Goal: Task Accomplishment & Management: Manage account settings

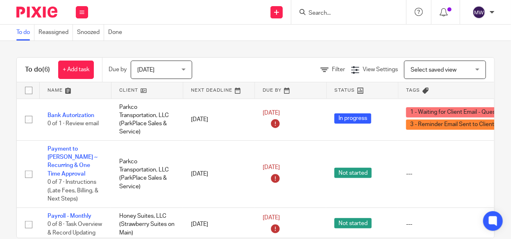
click at [170, 74] on span "[DATE]" at bounding box center [158, 69] width 43 height 17
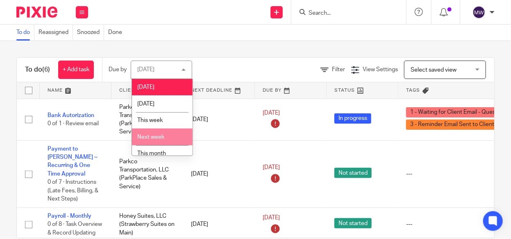
click at [163, 132] on li "Next week" at bounding box center [162, 137] width 61 height 17
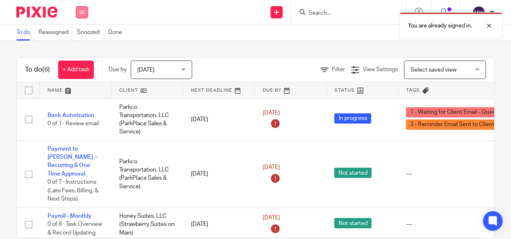
click at [81, 10] on icon at bounding box center [81, 12] width 5 height 5
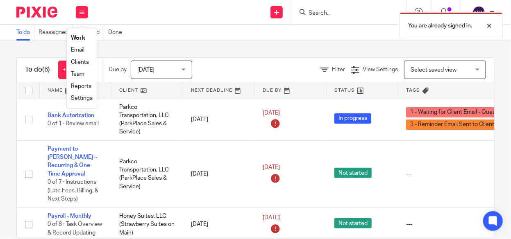
click at [73, 50] on link "Email" at bounding box center [78, 50] width 14 height 6
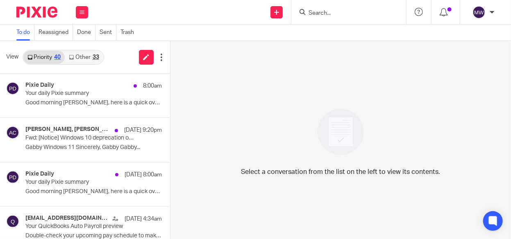
click at [95, 59] on div "33" at bounding box center [96, 57] width 7 height 6
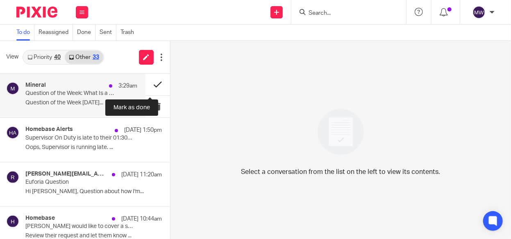
click at [151, 84] on button at bounding box center [157, 85] width 25 height 22
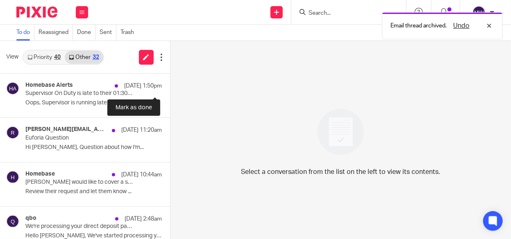
click at [170, 84] on button at bounding box center [173, 85] width 7 height 22
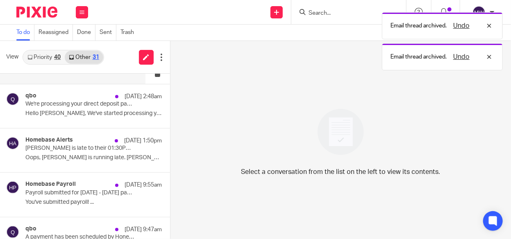
scroll to position [82, 0]
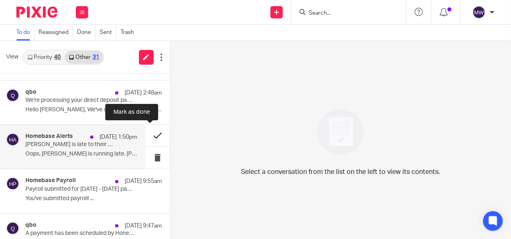
click at [148, 134] on button at bounding box center [157, 136] width 25 height 22
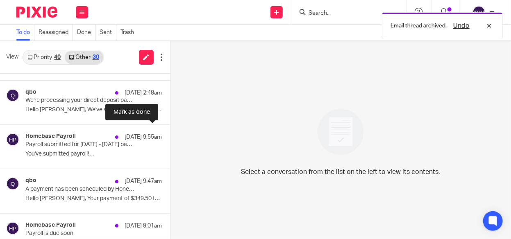
click at [170, 134] on button at bounding box center [173, 136] width 7 height 22
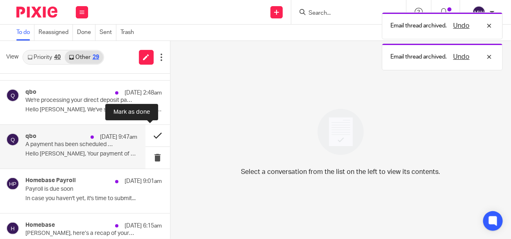
click at [147, 134] on button at bounding box center [157, 136] width 25 height 22
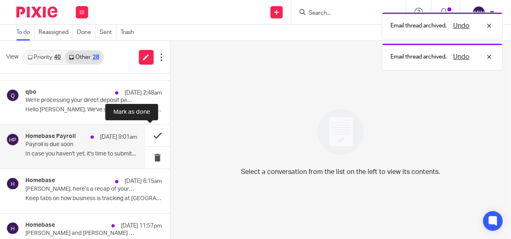
click at [150, 134] on button at bounding box center [157, 136] width 25 height 22
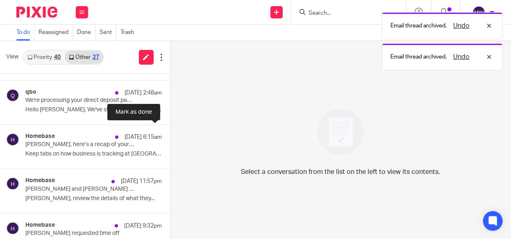
click at [170, 134] on button at bounding box center [173, 136] width 7 height 22
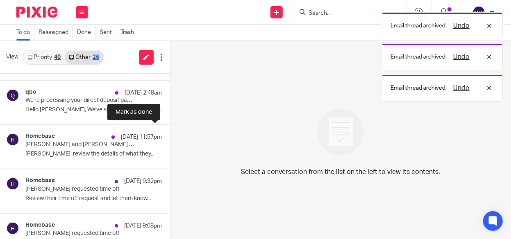
click at [170, 134] on button at bounding box center [173, 136] width 7 height 22
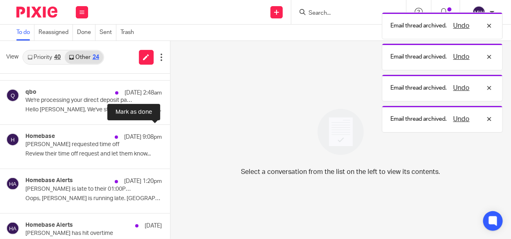
click at [170, 134] on button at bounding box center [173, 136] width 7 height 22
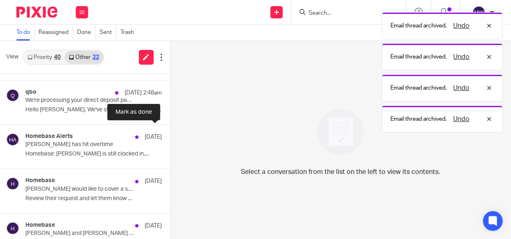
click at [170, 134] on button at bounding box center [173, 136] width 7 height 22
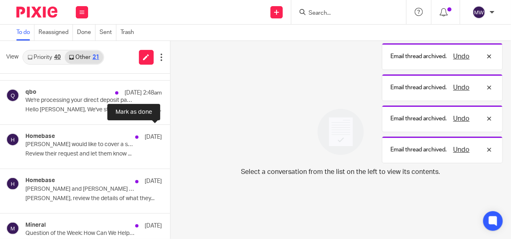
click at [170, 134] on button at bounding box center [173, 136] width 7 height 22
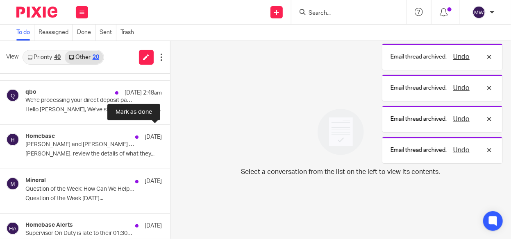
click at [170, 134] on button at bounding box center [173, 136] width 7 height 22
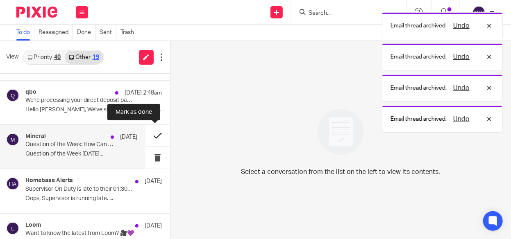
click at [150, 136] on button at bounding box center [157, 136] width 25 height 22
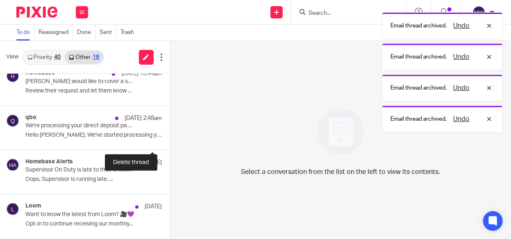
scroll to position [55, 0]
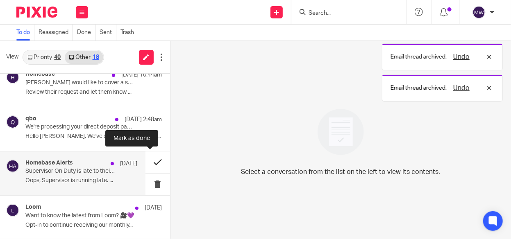
click at [147, 161] on button at bounding box center [157, 163] width 25 height 22
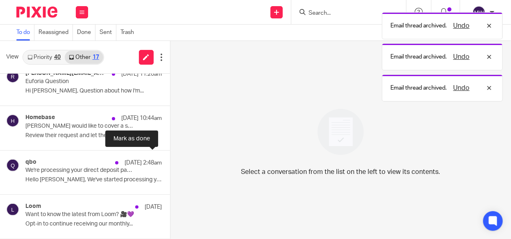
scroll to position [11, 0]
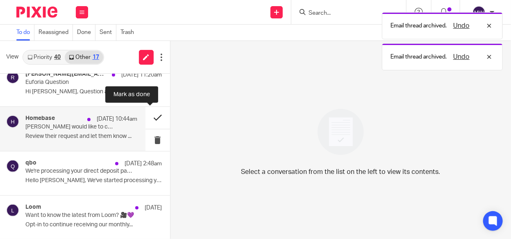
click at [148, 118] on button at bounding box center [157, 118] width 25 height 22
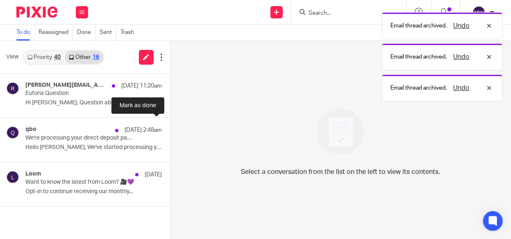
scroll to position [0, 0]
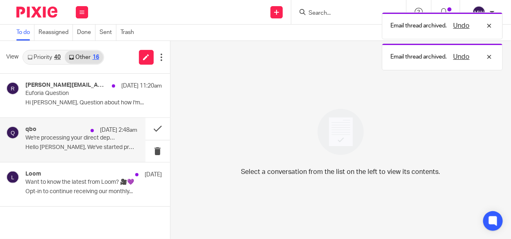
click at [91, 143] on div "qbo Sep 16 2:48am We're processing your direct deposit payment(s) from Honey Su…" at bounding box center [81, 139] width 112 height 27
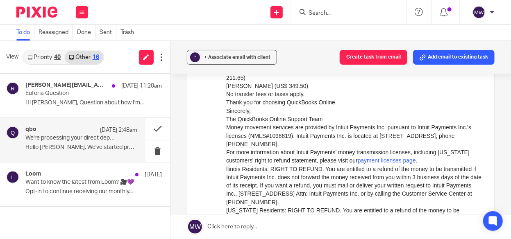
scroll to position [82, 0]
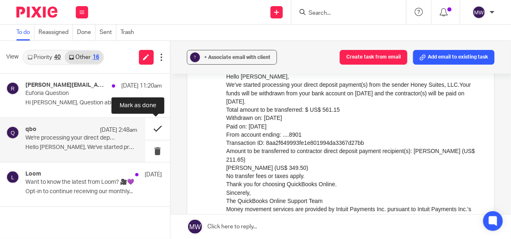
click at [159, 129] on button at bounding box center [157, 129] width 25 height 22
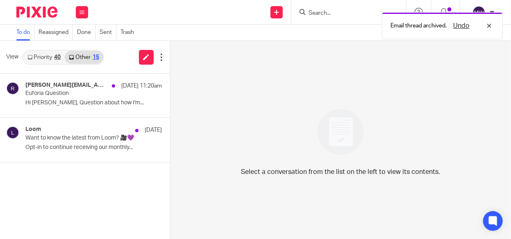
click at [44, 57] on link "Priority 40" at bounding box center [43, 57] width 41 height 13
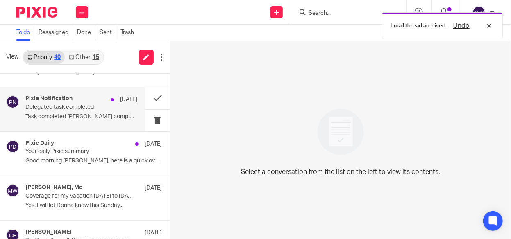
scroll to position [828, 0]
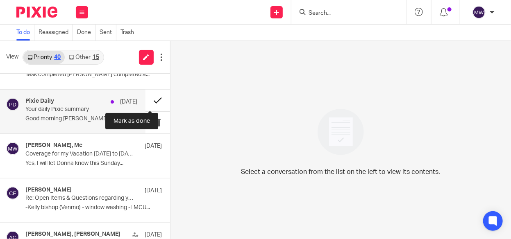
click at [152, 95] on button at bounding box center [157, 101] width 25 height 22
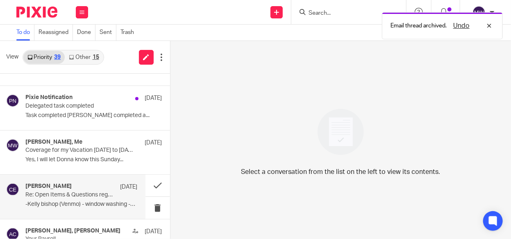
scroll to position [746, 0]
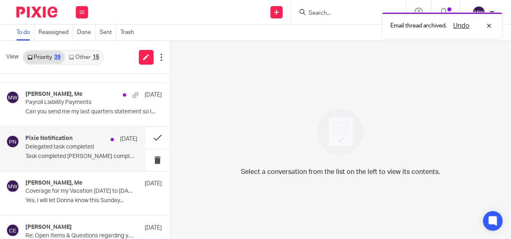
click at [95, 149] on div "Pixie Notification Sep 5 Delegated task completed Task completed Holly Utting c…" at bounding box center [81, 148] width 112 height 27
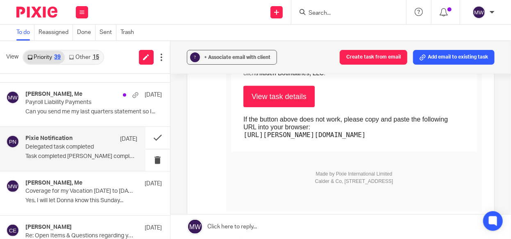
scroll to position [123, 0]
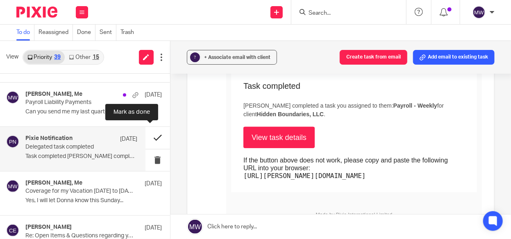
click at [151, 132] on button at bounding box center [157, 138] width 25 height 22
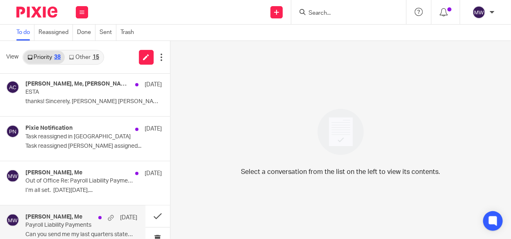
scroll to position [664, 0]
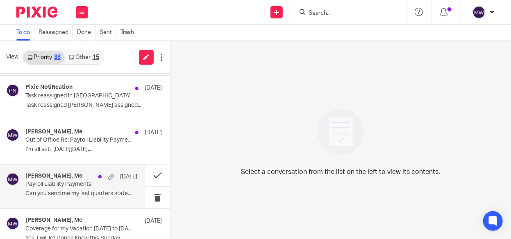
click at [81, 186] on div "Kristie Hamilton, Me Sep 5 Payroll Liability Payments Can you send me my last q…" at bounding box center [81, 186] width 112 height 27
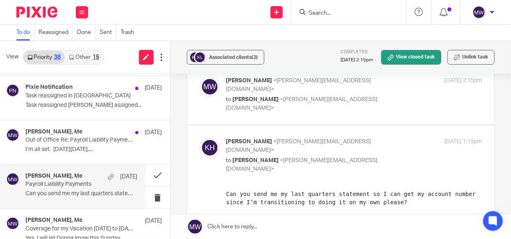
scroll to position [0, 0]
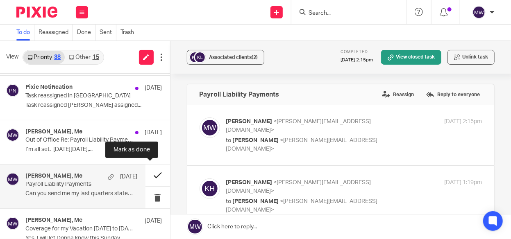
click at [150, 171] on button at bounding box center [157, 176] width 25 height 22
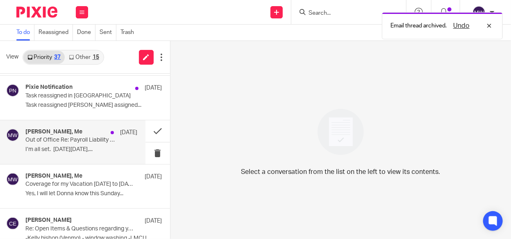
click at [88, 140] on p "Out of Office Re: Payroll Liability Payments" at bounding box center [69, 140] width 89 height 7
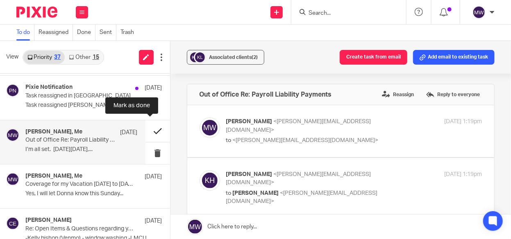
click at [153, 127] on button at bounding box center [157, 131] width 25 height 22
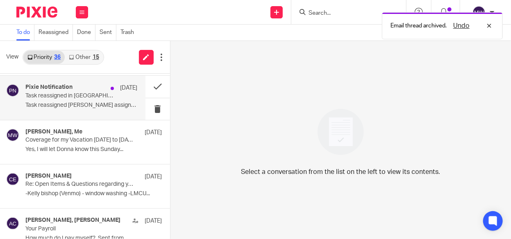
click at [98, 102] on p "Task reassigned Amy Corfixsen assigned..." at bounding box center [81, 105] width 112 height 7
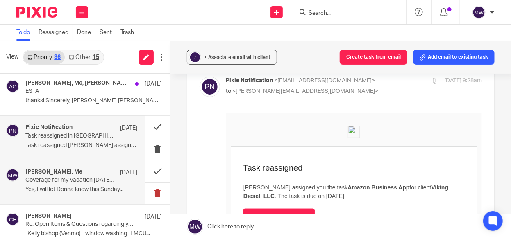
scroll to position [582, 0]
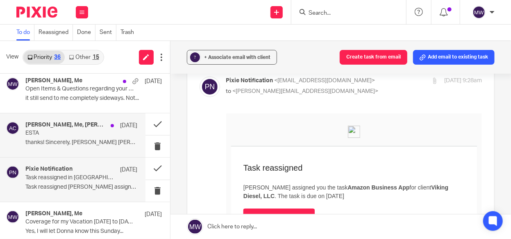
click at [78, 139] on p "thanks! Sincerely, Amy Amy L Corfixsen ..." at bounding box center [81, 142] width 112 height 7
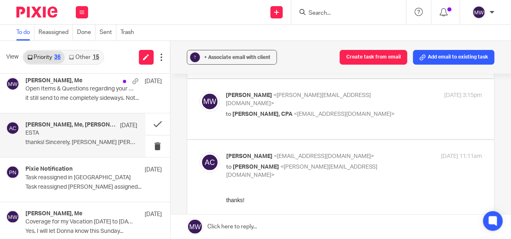
scroll to position [82, 0]
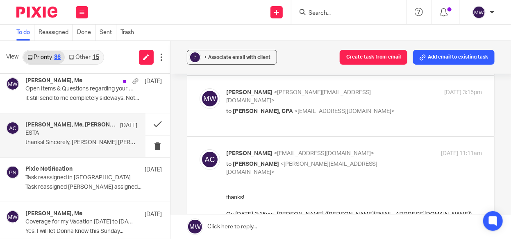
click at [232, 235] on icon "button" at bounding box center [232, 238] width 6 height 6
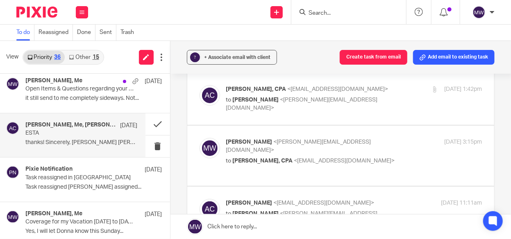
scroll to position [0, 0]
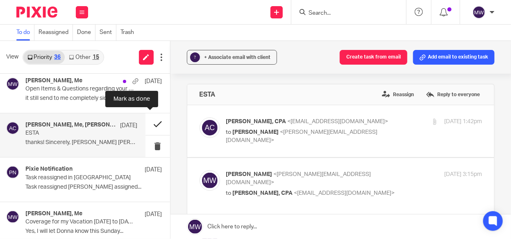
click at [148, 118] on button at bounding box center [157, 124] width 25 height 22
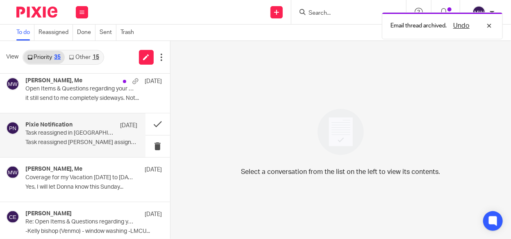
scroll to position [541, 0]
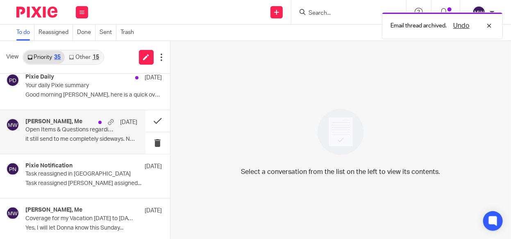
click at [96, 139] on p "it still send to me completely sideways. Not..." at bounding box center [81, 139] width 112 height 7
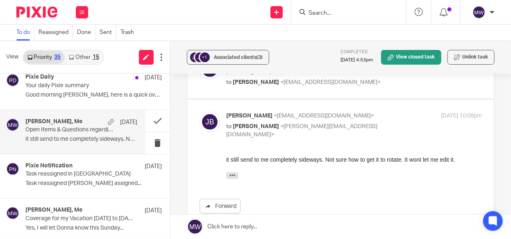
scroll to position [459, 0]
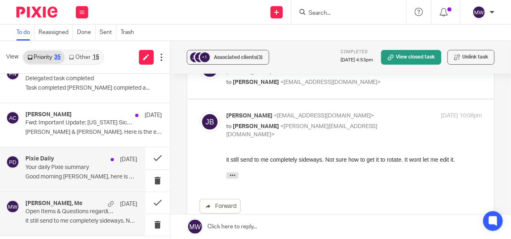
click at [88, 170] on div "Pixie Daily Sep 8 Your daily Pixie summary Good morning Melissa, here is a quic…" at bounding box center [81, 169] width 112 height 27
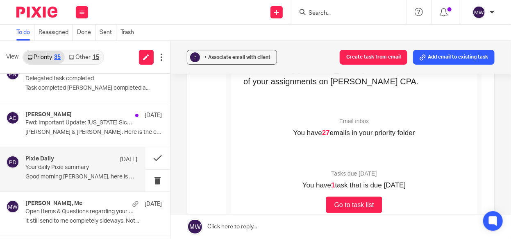
scroll to position [164, 0]
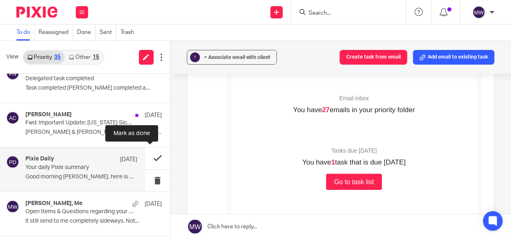
click at [150, 155] on button at bounding box center [157, 158] width 25 height 22
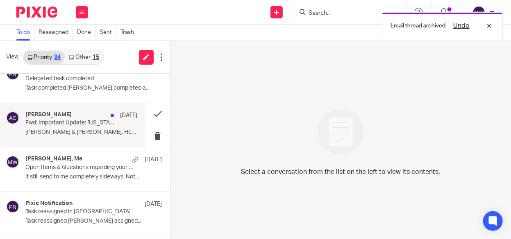
click at [61, 113] on h4 "Amy Corfixsen" at bounding box center [48, 114] width 46 height 7
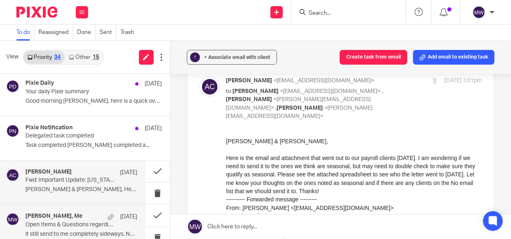
scroll to position [377, 0]
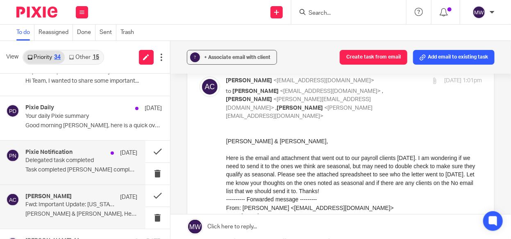
click at [68, 164] on div "Pixie Notification Sep 8 Delegated task completed Task completed Holly Utting c…" at bounding box center [81, 162] width 112 height 27
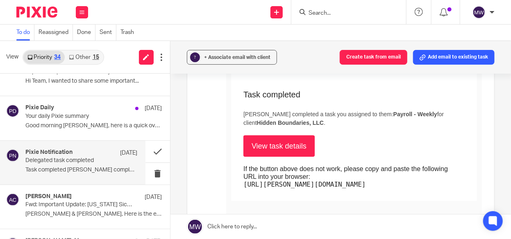
scroll to position [164, 0]
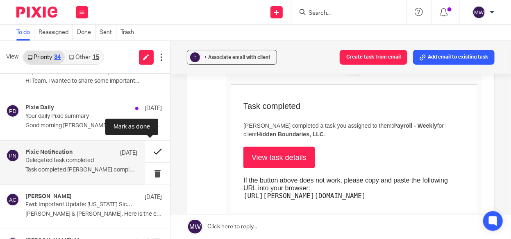
click at [150, 149] on button at bounding box center [157, 152] width 25 height 22
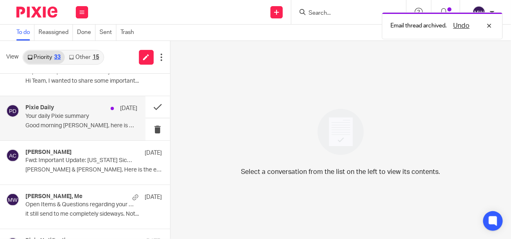
click at [87, 123] on p "Good morning Melissa, here is a quick overview..." at bounding box center [81, 126] width 112 height 7
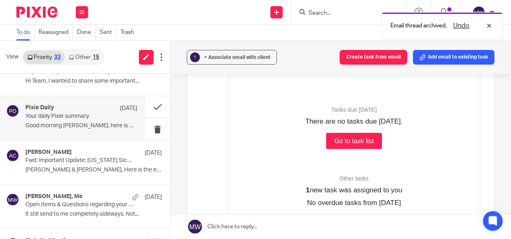
scroll to position [82, 0]
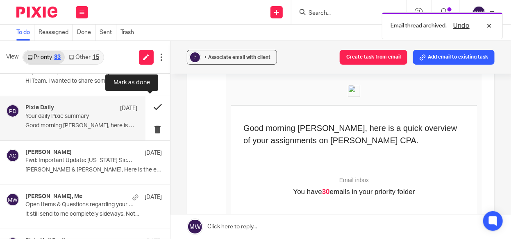
click at [150, 103] on button at bounding box center [157, 107] width 25 height 22
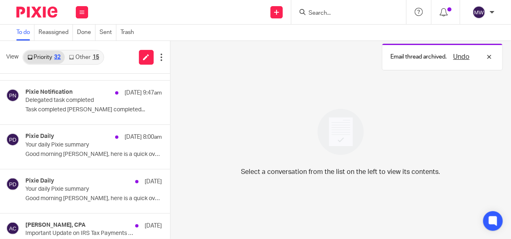
scroll to position [213, 0]
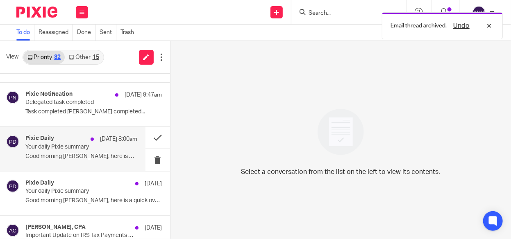
click at [98, 148] on p "Your daily Pixie summary" at bounding box center [69, 147] width 89 height 7
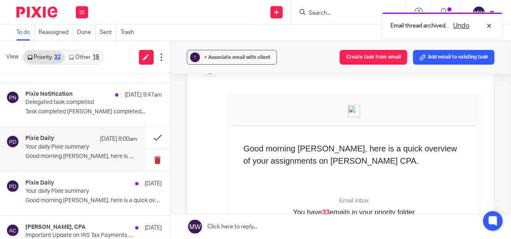
scroll to position [0, 0]
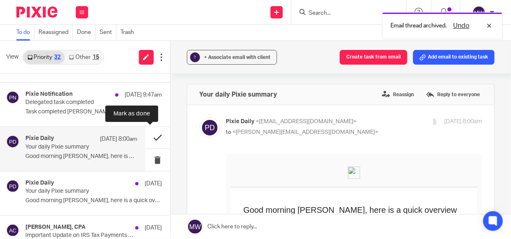
click at [152, 137] on button at bounding box center [157, 138] width 25 height 22
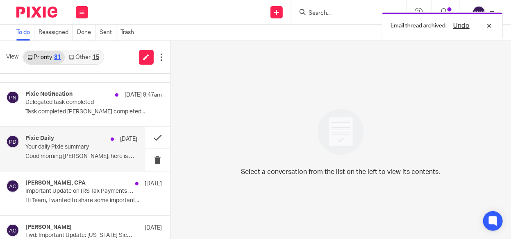
click at [101, 148] on p "Your daily Pixie summary" at bounding box center [69, 147] width 89 height 7
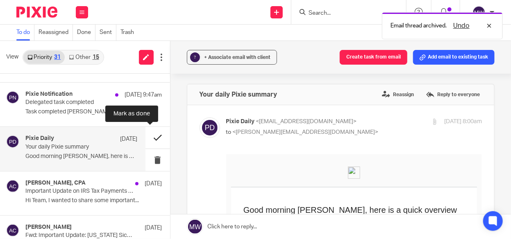
click at [147, 137] on button at bounding box center [157, 138] width 25 height 22
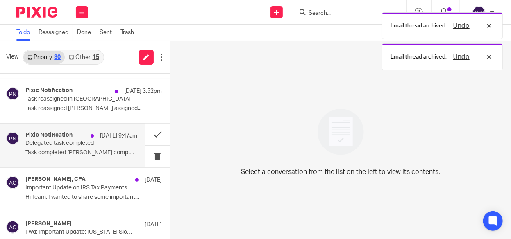
click at [80, 145] on p "Delegated task completed" at bounding box center [69, 143] width 89 height 7
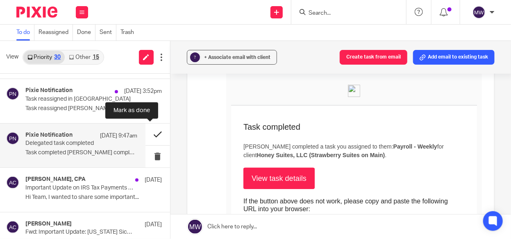
click at [150, 134] on button at bounding box center [157, 135] width 25 height 22
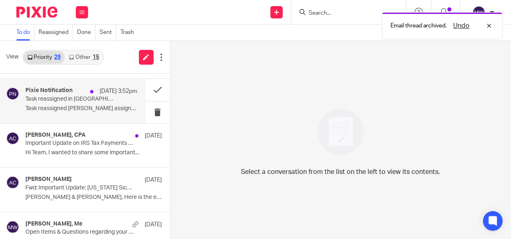
click at [79, 101] on p "Task reassigned in Pixie" at bounding box center [69, 99] width 89 height 7
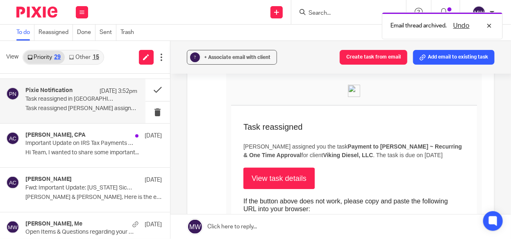
scroll to position [28, 0]
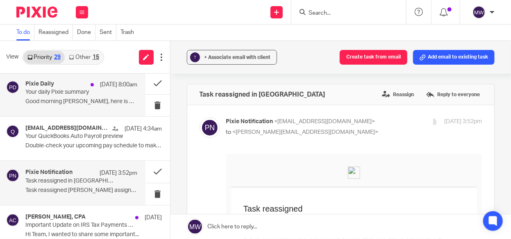
click at [86, 87] on div "Sep 16 8:00am" at bounding box center [111, 85] width 51 height 8
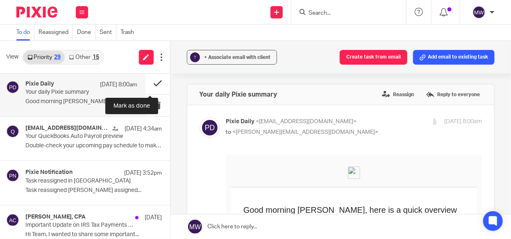
click at [153, 83] on button at bounding box center [157, 84] width 25 height 22
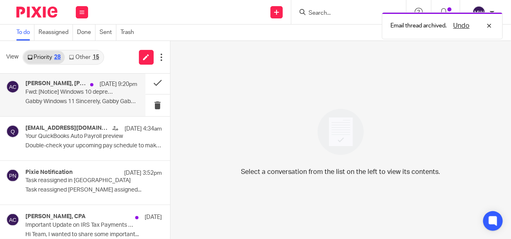
click at [91, 100] on p "Gabby Windows 11 Sincerely, Gabby Gabby..." at bounding box center [81, 101] width 112 height 7
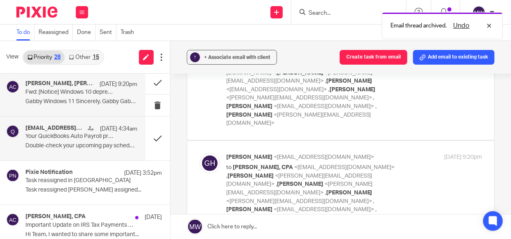
click at [98, 143] on p "Double-check your upcoming pay schedule to make..." at bounding box center [81, 146] width 112 height 7
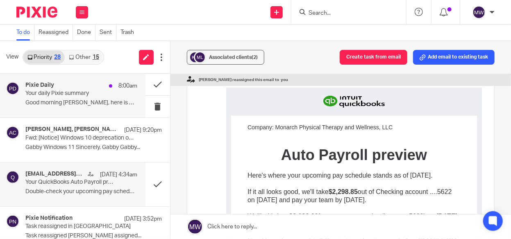
click at [56, 102] on p "Good morning Melissa, here is a quick overview..." at bounding box center [81, 103] width 112 height 7
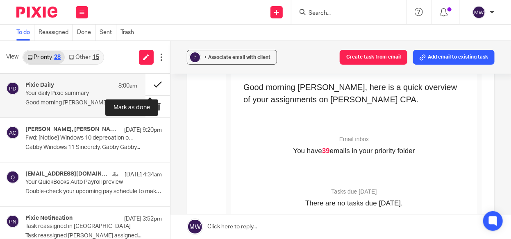
click at [148, 83] on button at bounding box center [157, 85] width 25 height 22
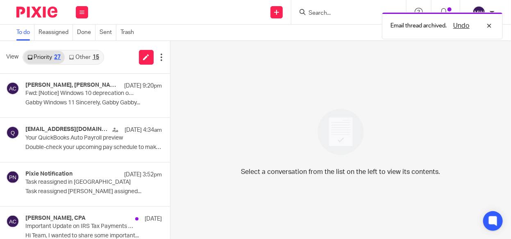
click at [88, 57] on link "Other 15" at bounding box center [84, 57] width 38 height 13
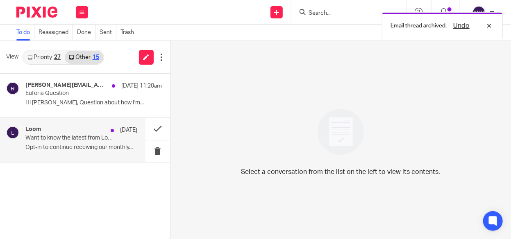
click at [86, 139] on p "Want to know the latest from Loom? 🎥💜" at bounding box center [69, 138] width 89 height 7
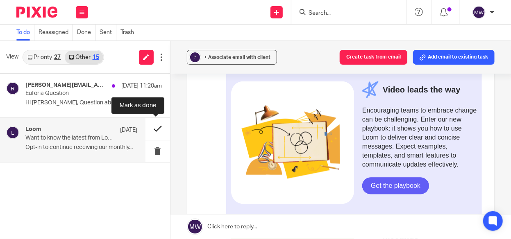
click at [156, 128] on button at bounding box center [157, 129] width 25 height 22
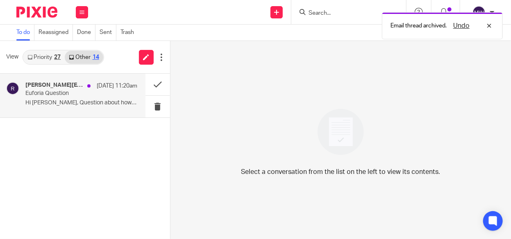
click at [77, 98] on div "rebecca@euforiafoods.com Sep 16 11:20am Euforia Question Hi Melissa, Question a…" at bounding box center [81, 95] width 112 height 27
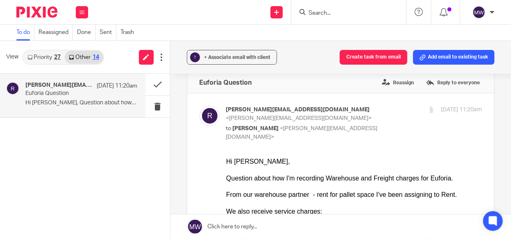
scroll to position [0, 0]
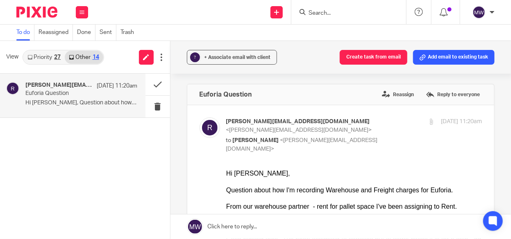
click at [102, 93] on p "Euforia Question" at bounding box center [69, 93] width 89 height 7
click at [211, 56] on span "+ Associate email with client" at bounding box center [237, 57] width 66 height 5
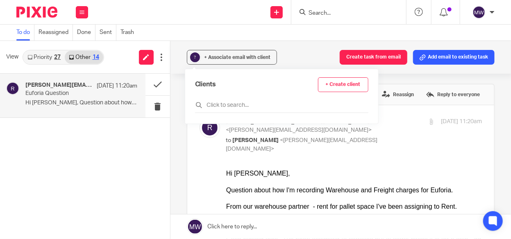
click at [236, 113] on div "Clients + Create client" at bounding box center [281, 96] width 193 height 54
click at [242, 101] on div at bounding box center [281, 106] width 173 height 13
click at [244, 107] on input "text" at bounding box center [281, 105] width 173 height 8
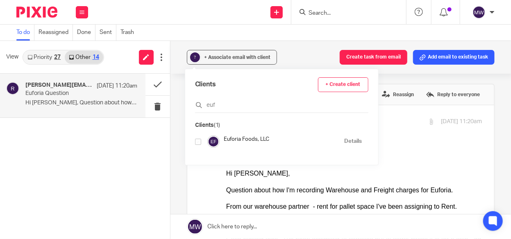
type input "euf"
click at [200, 141] on input "checkbox" at bounding box center [198, 142] width 6 height 6
checkbox input "true"
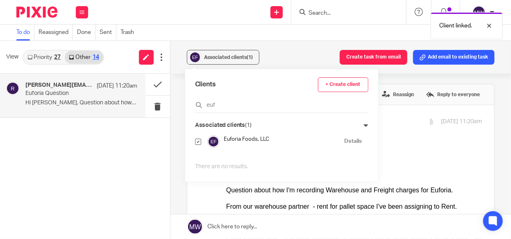
click at [123, 135] on div "rebecca@euforiafoods.com Sep 16 11:20am Euforia Question Hi Melissa, Question a…" at bounding box center [85, 157] width 170 height 166
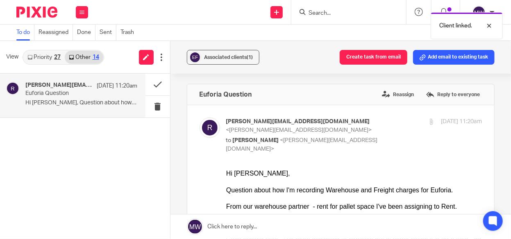
click at [46, 57] on link "Priority 27" at bounding box center [43, 57] width 41 height 13
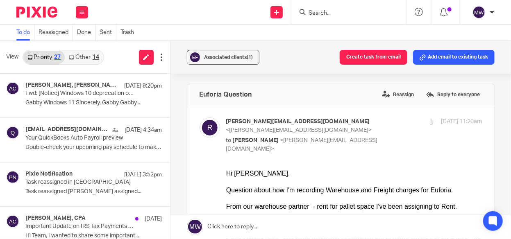
click at [77, 55] on link "Other 14" at bounding box center [84, 57] width 38 height 13
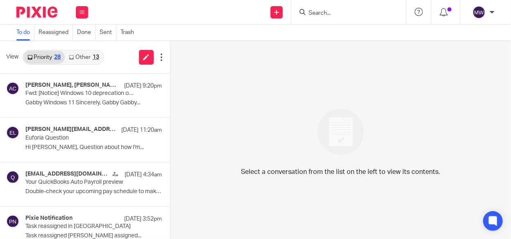
click at [86, 55] on link "Other 13" at bounding box center [84, 57] width 38 height 13
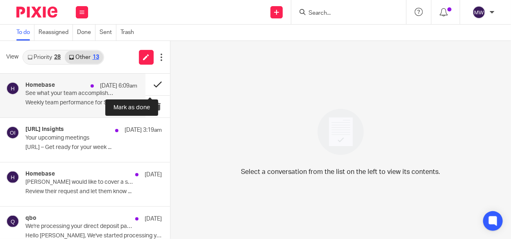
click at [150, 84] on button at bounding box center [157, 85] width 25 height 22
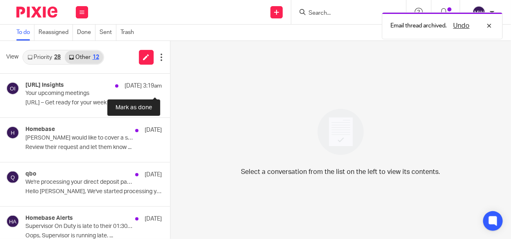
click at [170, 84] on button at bounding box center [173, 85] width 7 height 22
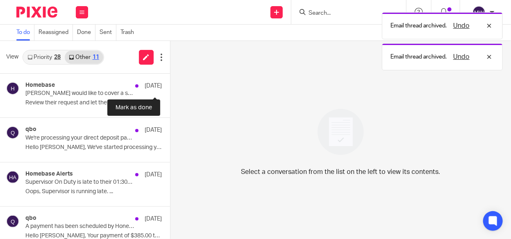
click at [170, 84] on button at bounding box center [173, 85] width 7 height 22
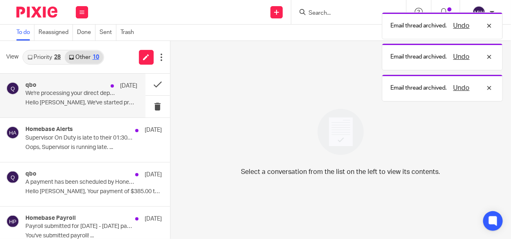
click at [99, 98] on div "qbo Sep 8 We're processing your direct deposit payment(s) from Honey Suites, LL…" at bounding box center [81, 95] width 112 height 27
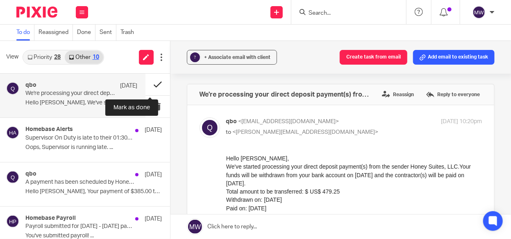
click at [152, 84] on button at bounding box center [157, 85] width 25 height 22
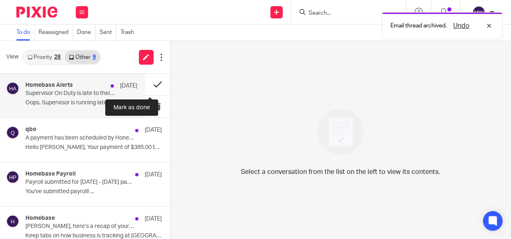
click at [148, 83] on button at bounding box center [157, 85] width 25 height 22
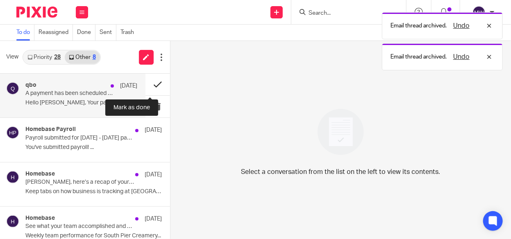
click at [150, 83] on button at bounding box center [157, 85] width 25 height 22
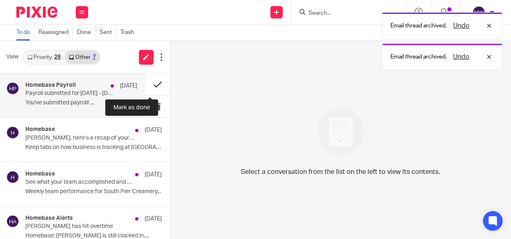
click at [149, 82] on button at bounding box center [157, 85] width 25 height 22
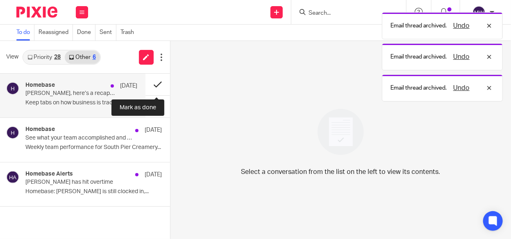
click at [152, 81] on button at bounding box center [157, 85] width 25 height 22
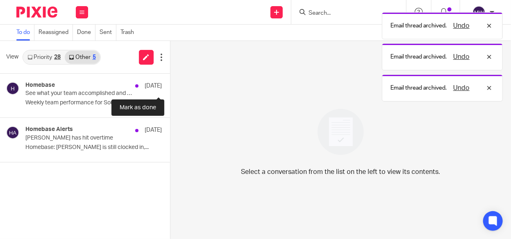
click at [170, 81] on button at bounding box center [173, 85] width 7 height 22
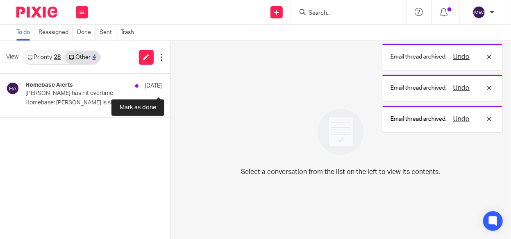
click at [170, 81] on button at bounding box center [173, 85] width 7 height 22
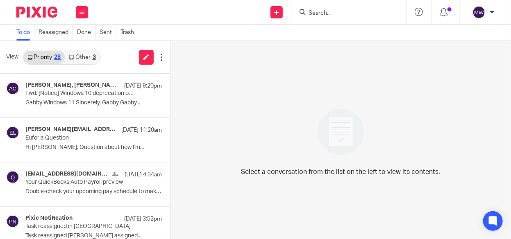
click at [93, 54] on div "3" at bounding box center [94, 57] width 3 height 6
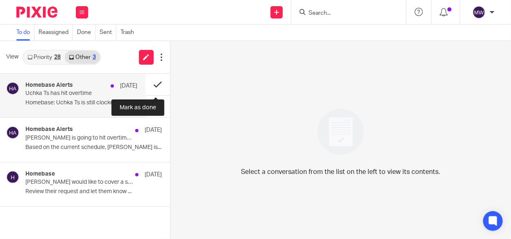
click at [155, 83] on button at bounding box center [157, 85] width 25 height 22
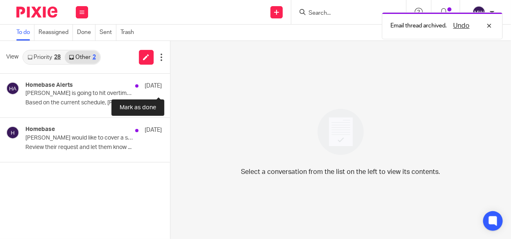
click at [170, 83] on button at bounding box center [173, 85] width 7 height 22
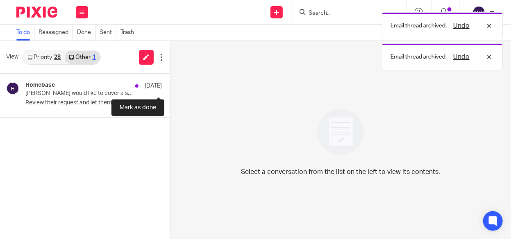
click at [170, 83] on button at bounding box center [173, 85] width 7 height 22
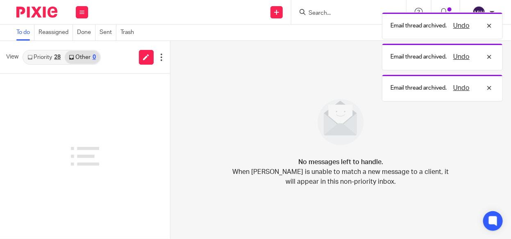
click at [51, 59] on link "Priority 28" at bounding box center [43, 57] width 41 height 13
